Goal: Find specific page/section: Find specific page/section

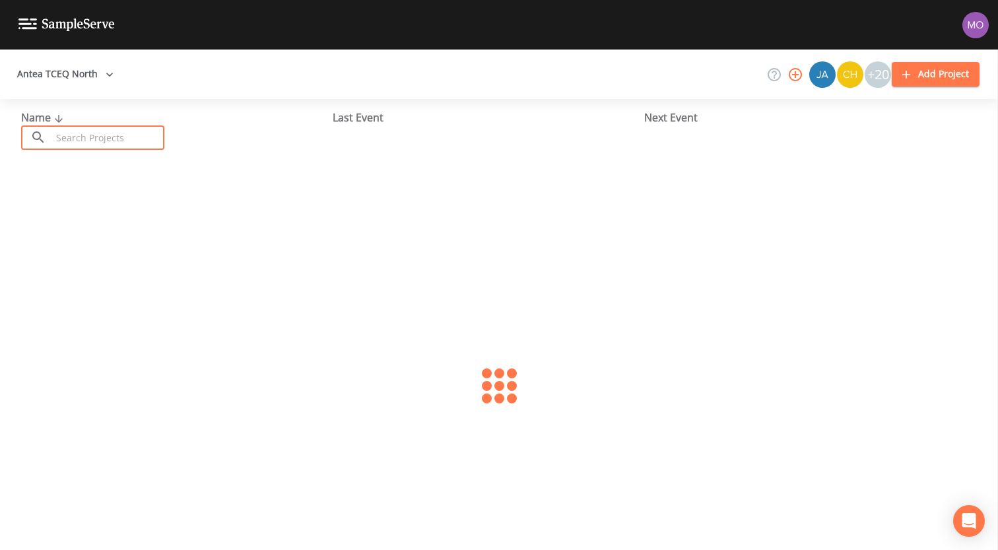
click at [96, 146] on input "text" at bounding box center [107, 137] width 113 height 24
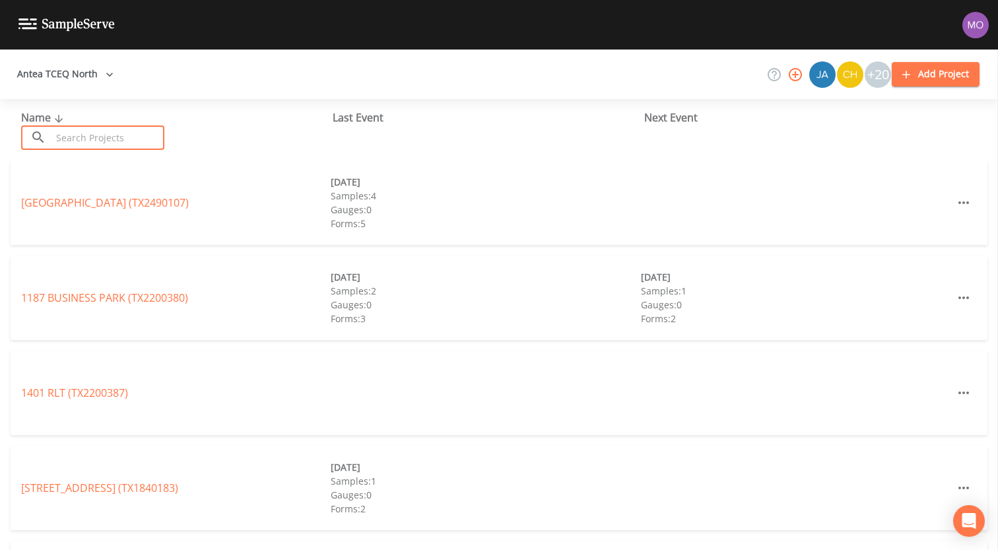
paste input "TX1070005"
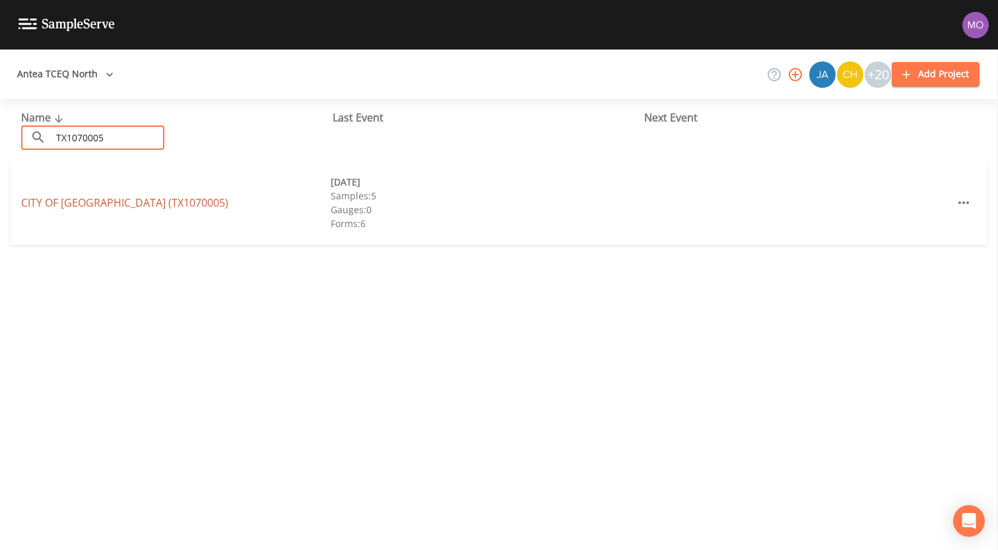
type input "TX1070005"
click at [105, 205] on link "CITY OF [GEOGRAPHIC_DATA] (TX1070005)" at bounding box center [124, 202] width 207 height 15
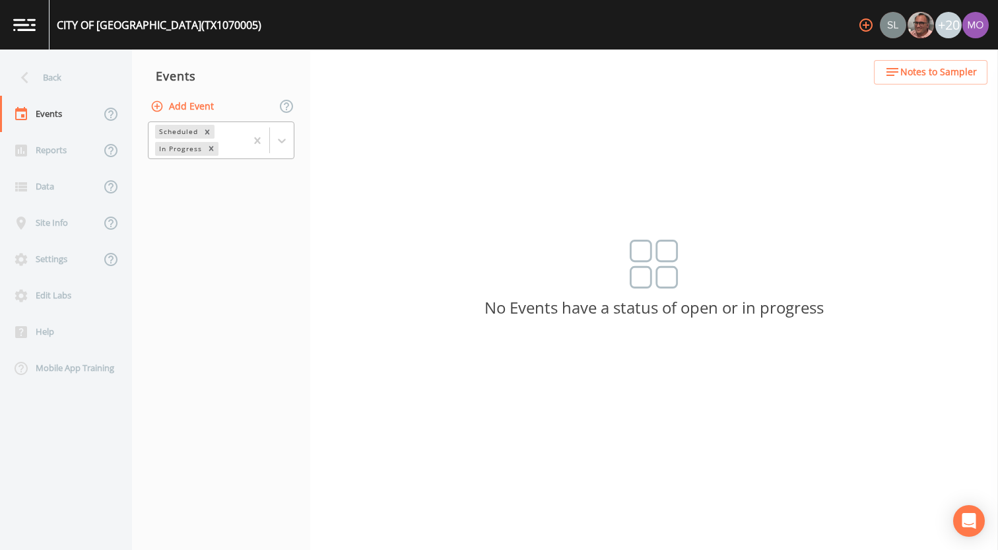
click at [174, 144] on div "In Progress" at bounding box center [179, 149] width 49 height 14
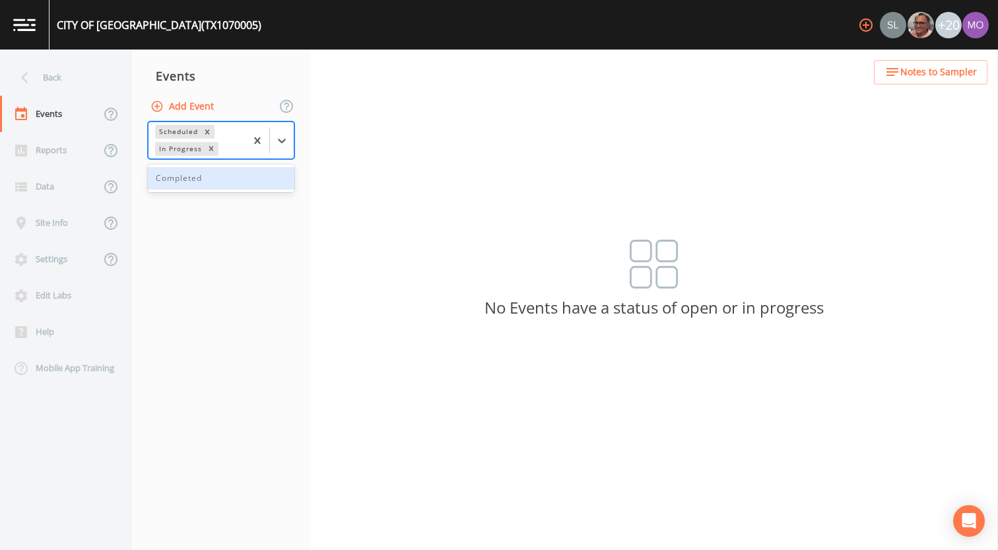
click at [190, 177] on div "Completed" at bounding box center [221, 178] width 146 height 22
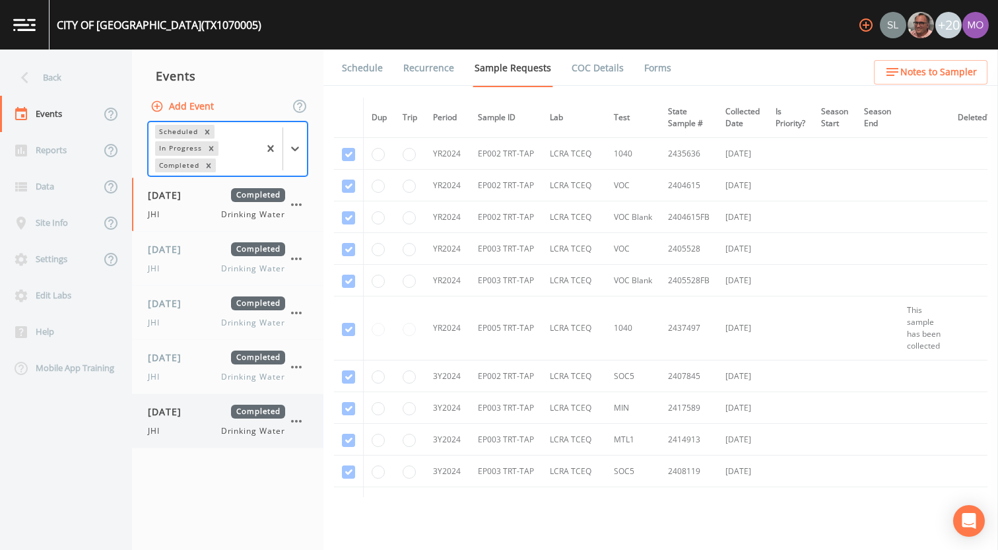
click at [188, 420] on div "[DATE] Completed JHI Drinking Water" at bounding box center [216, 420] width 137 height 32
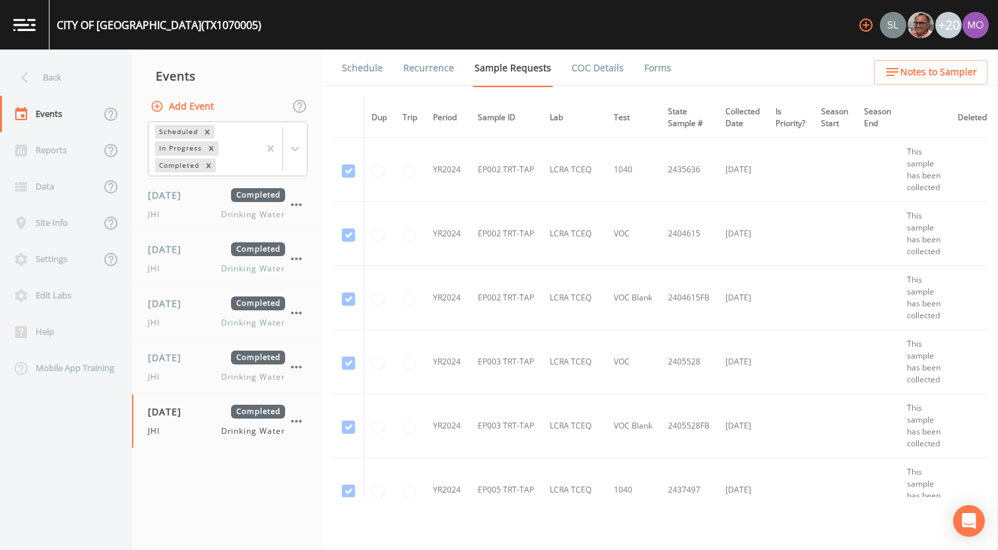
click at [646, 71] on link "Forms" at bounding box center [657, 67] width 31 height 37
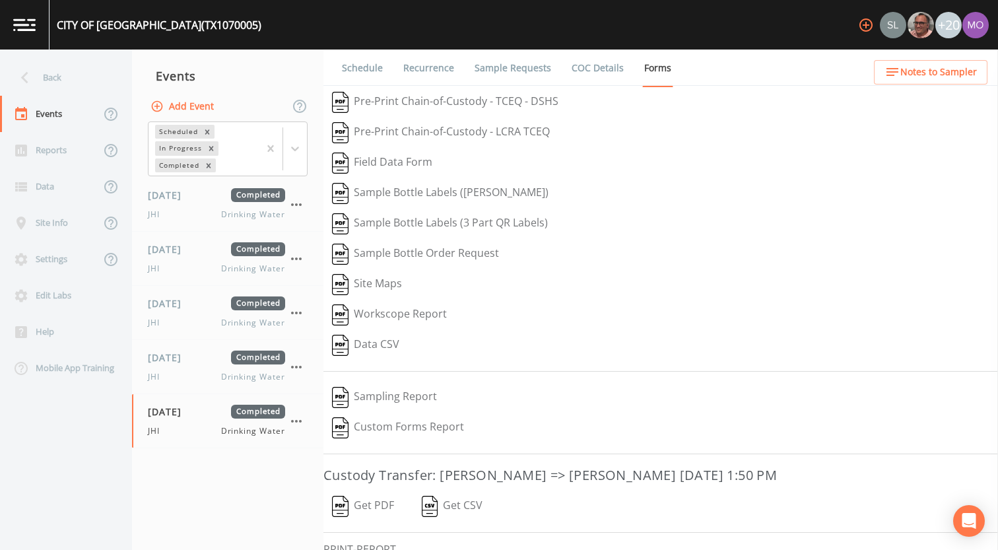
scroll to position [86, 0]
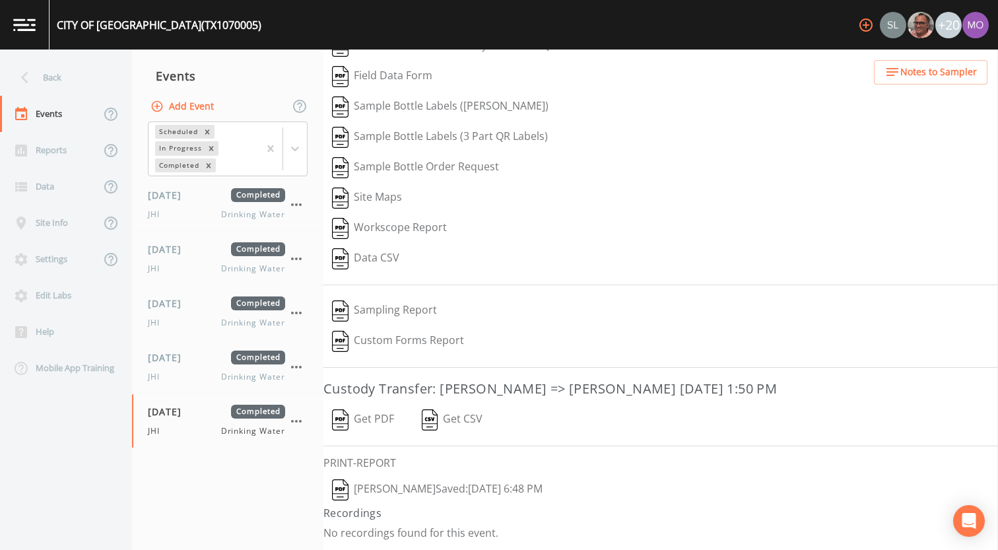
click at [342, 493] on img "button" at bounding box center [340, 489] width 16 height 21
click at [50, 86] on div "Back" at bounding box center [59, 77] width 119 height 36
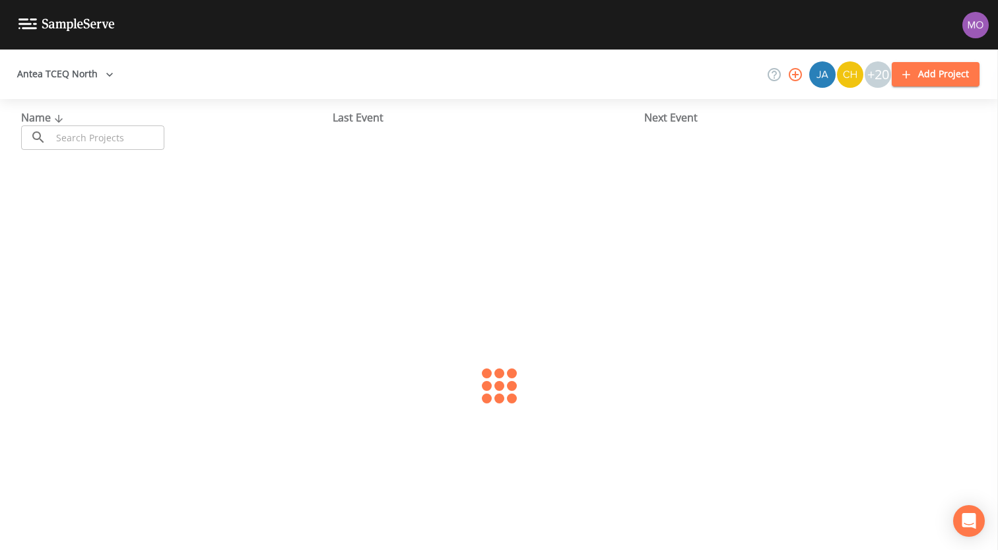
click at [70, 131] on input "text" at bounding box center [107, 137] width 113 height 24
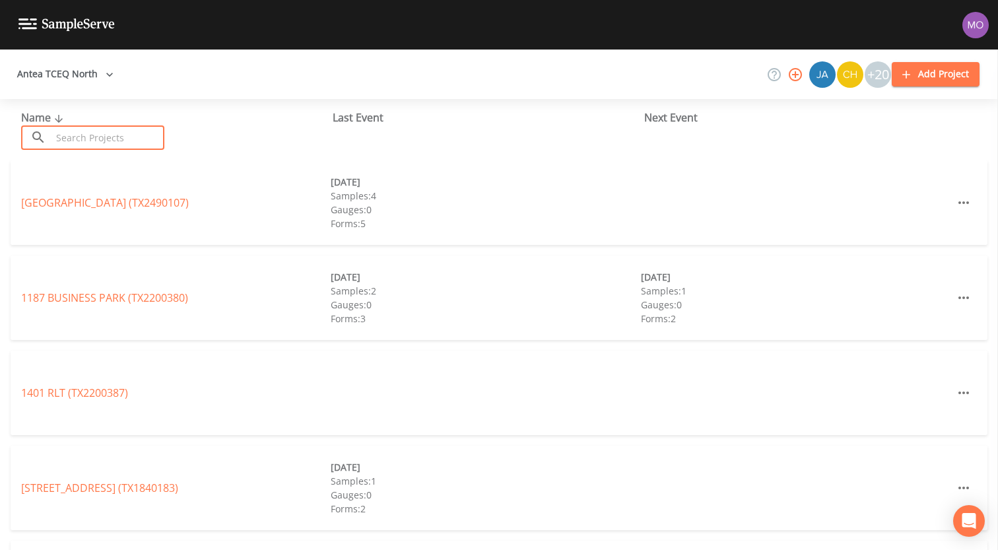
paste input "TX1290046"
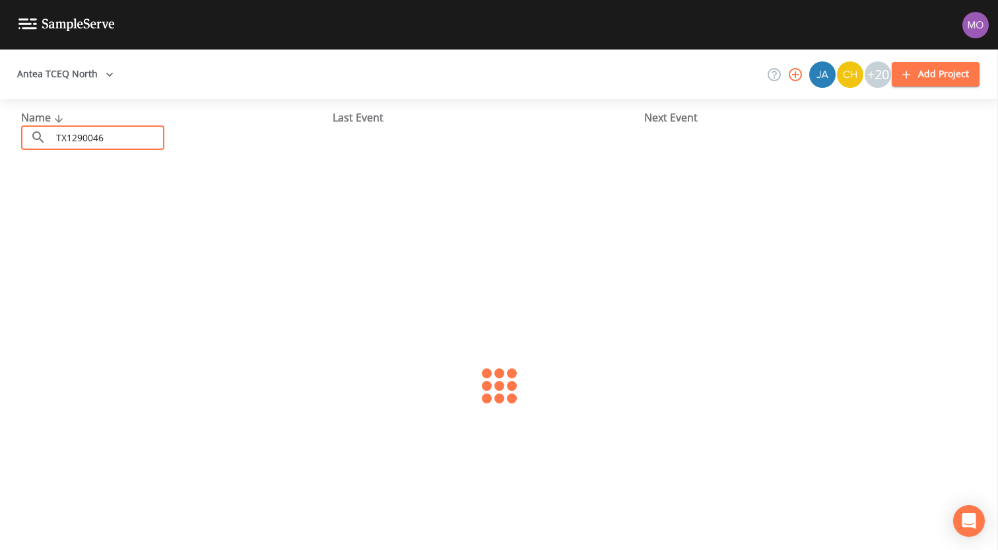
type input "TX1290046"
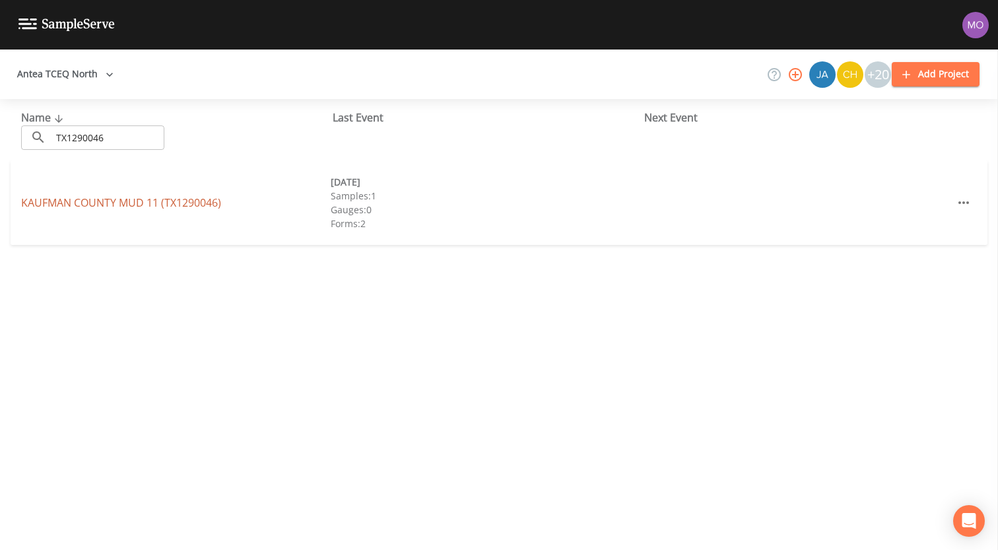
click at [78, 199] on link "[GEOGRAPHIC_DATA] 11 (TX1290046)" at bounding box center [121, 202] width 200 height 15
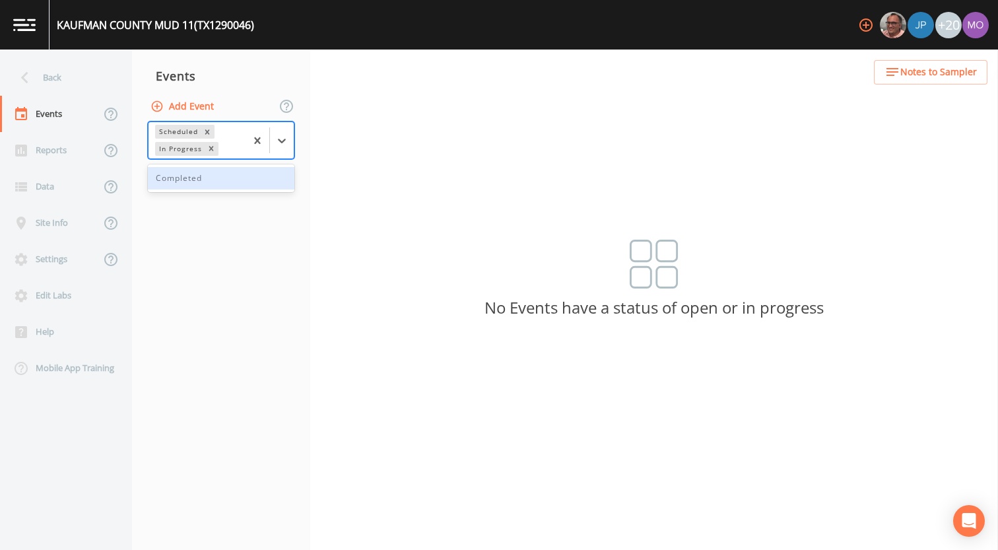
click at [190, 152] on div "In Progress" at bounding box center [179, 149] width 49 height 14
click at [190, 176] on div "Completed" at bounding box center [221, 178] width 146 height 22
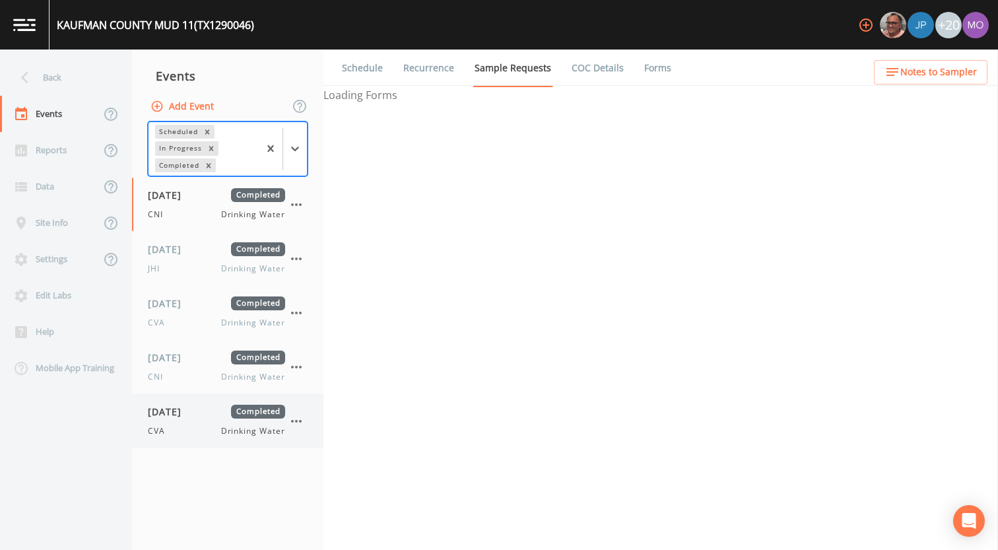
click at [185, 406] on span "[DATE]" at bounding box center [169, 411] width 43 height 14
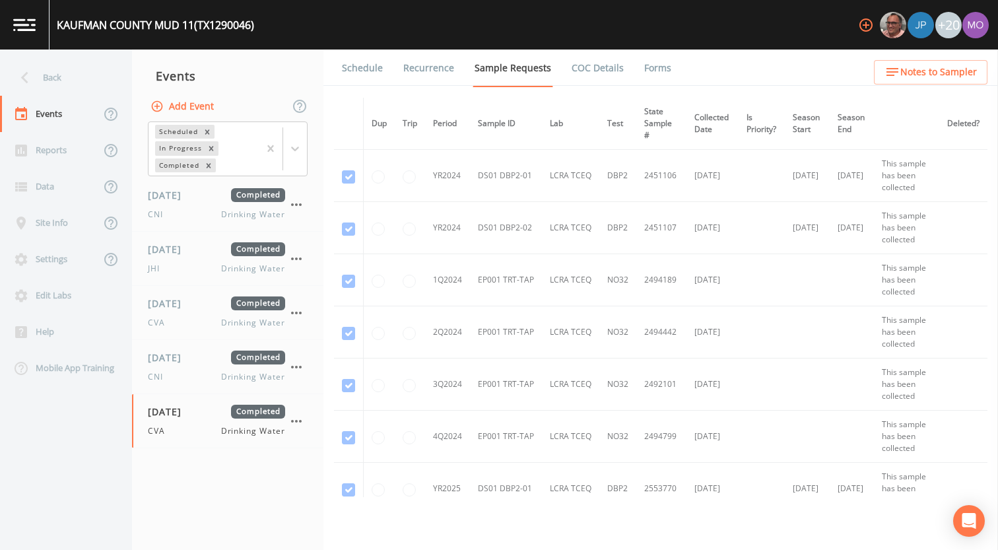
click at [672, 63] on ul "Schedule Recurrence Sample Requests COC Details Forms" at bounding box center [660, 67] width 674 height 36
click at [657, 67] on link "Forms" at bounding box center [657, 67] width 31 height 37
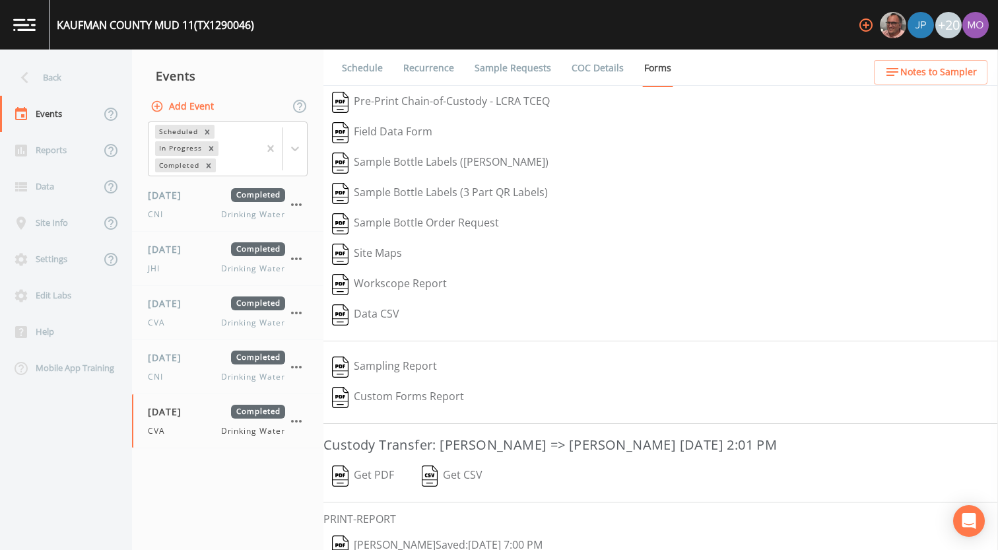
scroll to position [56, 0]
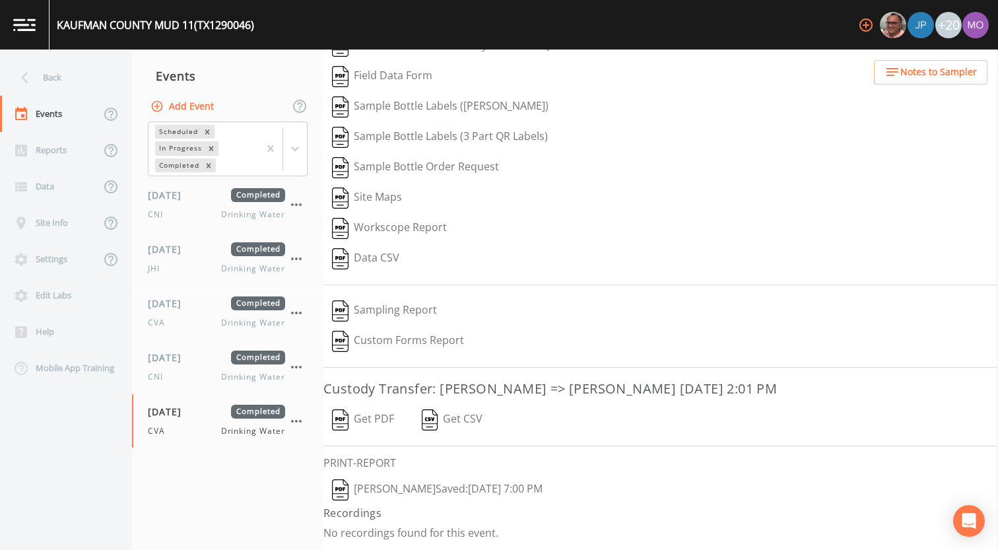
click at [342, 486] on img "button" at bounding box center [340, 489] width 16 height 21
